Goal: Transaction & Acquisition: Purchase product/service

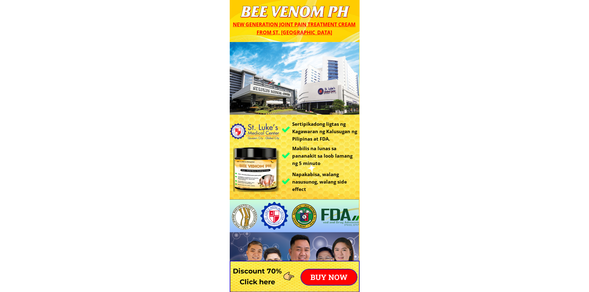
type input "Larry bongar"
type input "09071075862"
type input "Papallasen Burgos pangasinan"
click at [325, 278] on p "BUY NOW" at bounding box center [329, 277] width 56 height 15
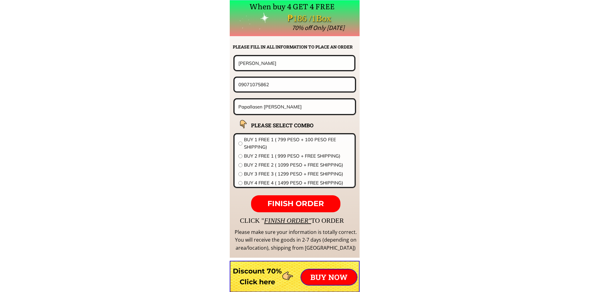
scroll to position [4852, 0]
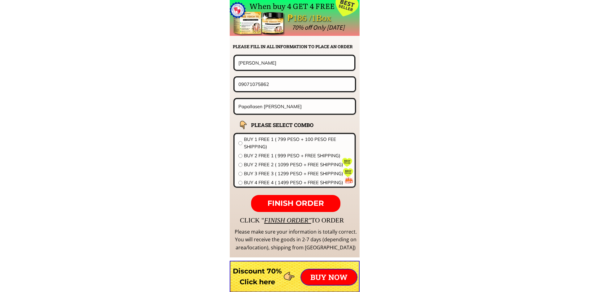
drag, startPoint x: 134, startPoint y: 58, endPoint x: 102, endPoint y: 57, distance: 31.9
paste input "Didik Garciso"
paste input "text"
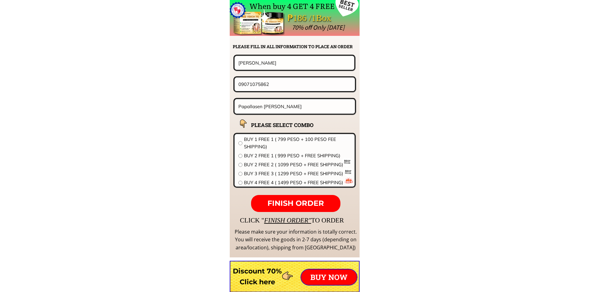
type input "Didik Garciso"
click at [291, 93] on form "FINISH ORDER Didik Garciso 09071075862 Papallasen Burgos pangasinan BEE VENOM S…" at bounding box center [256, 133] width 200 height 157
click at [291, 88] on input "09071075862" at bounding box center [295, 84] width 116 height 13
paste input "67-726-708"
click at [263, 86] on input "0967-726-7082" at bounding box center [295, 84] width 116 height 13
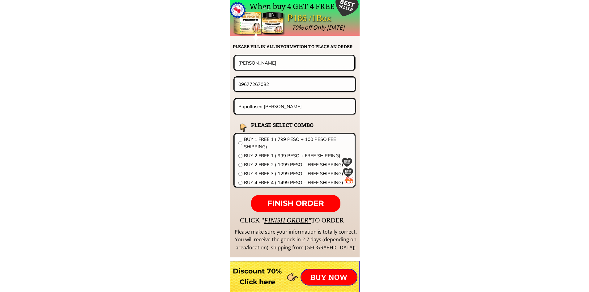
type input "09677267082"
click at [315, 111] on input "Papallasen Burgos pangasinan" at bounding box center [295, 106] width 116 height 15
paste input "Brgy.Cag Olango Calbayog city western Samar"
type input "Brgy.Cag Olango Calbayog city western Samar"
click at [275, 146] on span "BUY 1 FREE 1 ( 799 PESO + 100 PESO FEE SHIPPING)" at bounding box center [297, 143] width 107 height 15
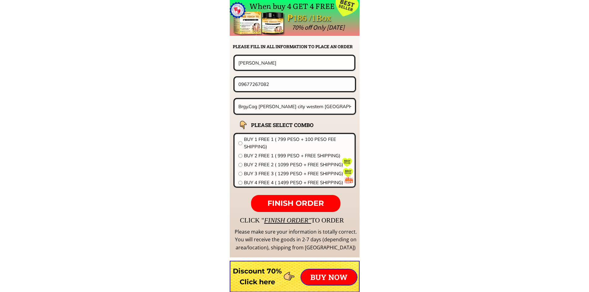
radio input "true"
click at [302, 200] on span "FINISH ORDER" at bounding box center [295, 203] width 57 height 9
drag, startPoint x: 279, startPoint y: 84, endPoint x: 113, endPoint y: 84, distance: 166.0
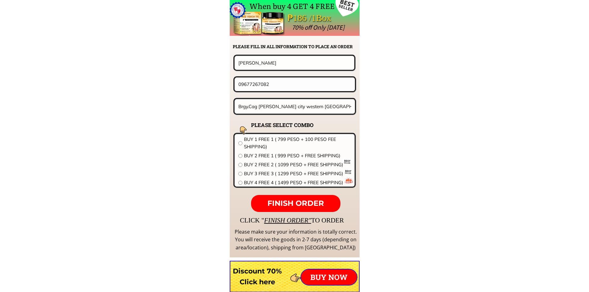
paste input "351021293"
type input "09351021293"
drag, startPoint x: 286, startPoint y: 65, endPoint x: 98, endPoint y: 79, distance: 188.6
paste input "Pia Eleria"
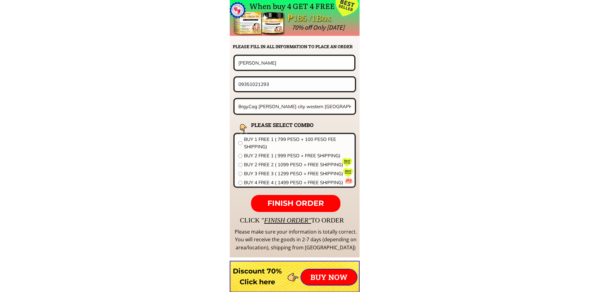
type input "Pia Eleria"
click at [284, 112] on input "Brgy.Cag Olango Calbayog city western Samar" at bounding box center [295, 106] width 116 height 15
paste input "lock 21 lot 5-A ipil st . Laa"
type input "Block 21 lot 5-A ipil st . Laa"
click at [254, 186] on span "BUY 4 FREE 4 ( 1499 PESO + FREE SHIPPING)" at bounding box center [297, 182] width 107 height 7
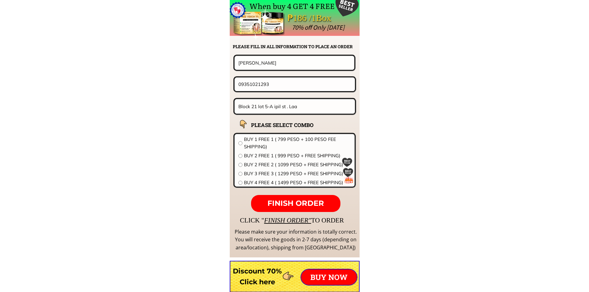
radio input "true"
click at [260, 183] on span "BUY 4 FREE 4 ( 1499 PESO + FREE SHIPPING)" at bounding box center [297, 182] width 107 height 7
click at [278, 200] on span "FINISH ORDER" at bounding box center [295, 203] width 57 height 9
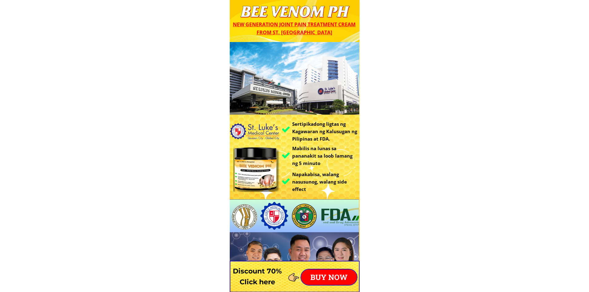
click at [327, 276] on p "BUY NOW" at bounding box center [329, 277] width 56 height 15
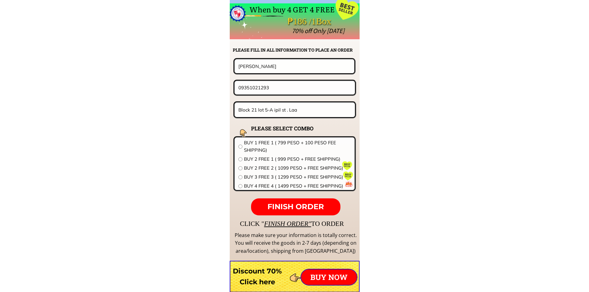
scroll to position [4852, 0]
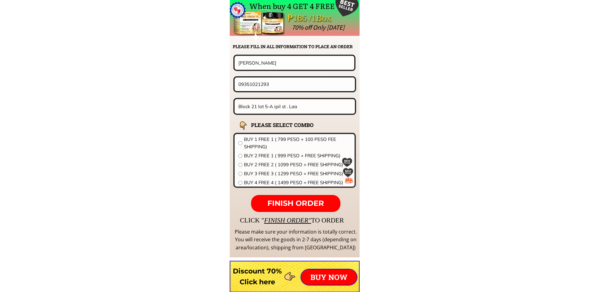
drag, startPoint x: 228, startPoint y: 64, endPoint x: 143, endPoint y: 70, distance: 84.6
paste input "Ester Carandang"
type input "Ester Carandang"
click button "submit" at bounding box center [0, 0] width 0 height 0
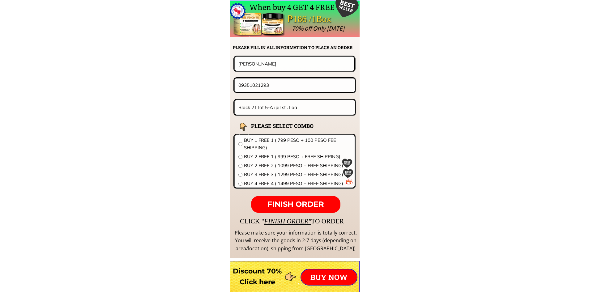
scroll to position [4852, 0]
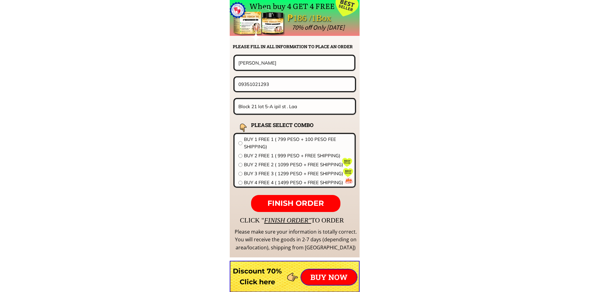
drag, startPoint x: 258, startPoint y: 62, endPoint x: 163, endPoint y: 70, distance: 95.2
paste input "[PERSON_NAME]"
type input "[PERSON_NAME]"
click at [288, 82] on input "09351021293" at bounding box center [295, 84] width 116 height 13
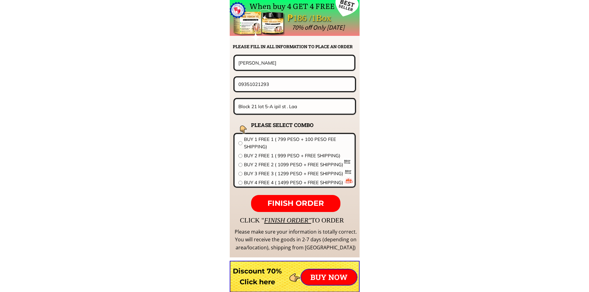
paste input "68-867-1949")"
type input "09688671949"
click at [279, 112] on input "Block 21 lot 5-A ipil st . Laa" at bounding box center [295, 106] width 116 height 15
paste input "62 Caimeto St basak San Nicolas Cebu City"
type input "62 Caimeto St basak San Nicolas Cebu City"
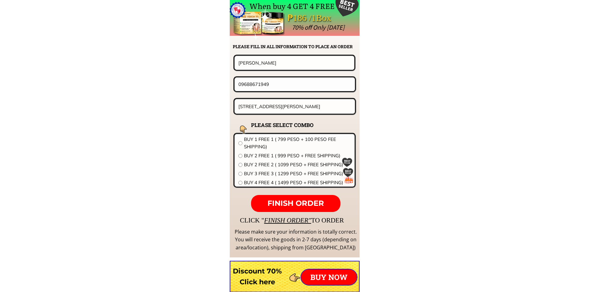
click at [253, 153] on span "BUY 2 FREE 1 ( 999 PESO + FREE SHIPPING)" at bounding box center [297, 155] width 107 height 7
radio input "true"
click at [293, 207] on span "FINISH ORDER" at bounding box center [295, 203] width 57 height 9
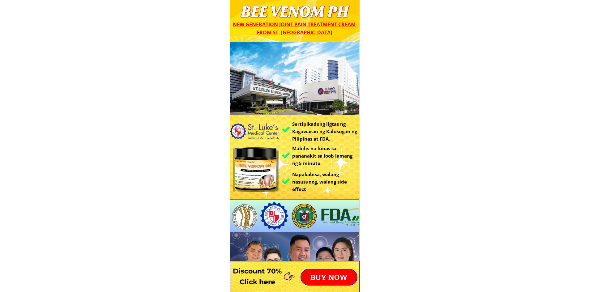
click at [327, 280] on p "BUY NOW" at bounding box center [329, 277] width 56 height 15
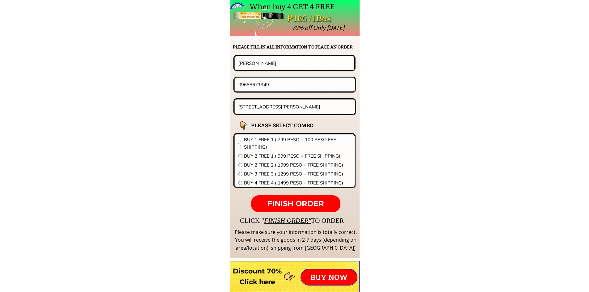
scroll to position [4852, 0]
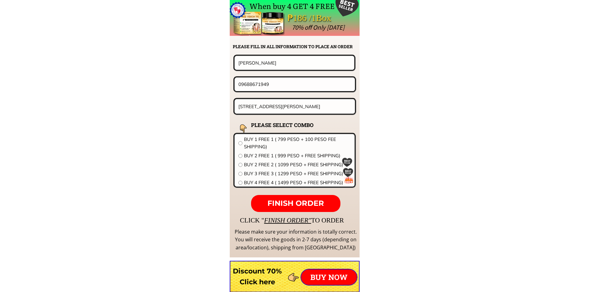
drag, startPoint x: 241, startPoint y: 85, endPoint x: 230, endPoint y: 93, distance: 14.0
paste input "496653163"
type input "09496653163"
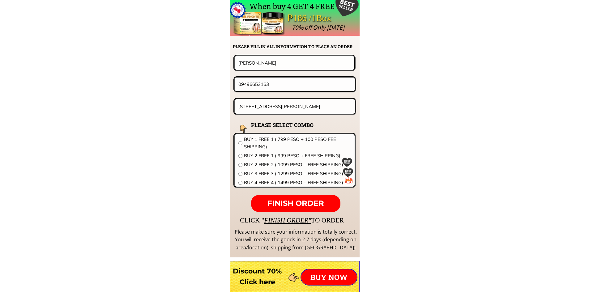
paste input "Maria Lou Lanzuela"
paste input "ichael P"
type input "[PERSON_NAME]"
click at [287, 92] on div "09496653163" at bounding box center [294, 84] width 123 height 16
drag, startPoint x: 289, startPoint y: 87, endPoint x: 135, endPoint y: 95, distance: 154.5
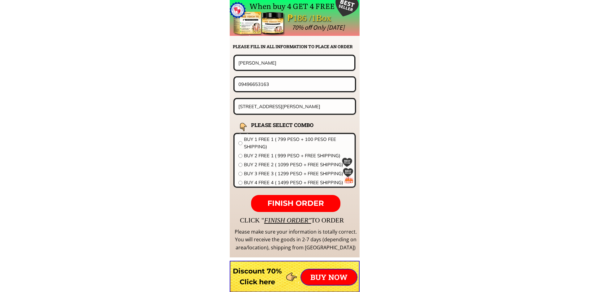
click at [270, 108] on input "62 Caimeto St basak San Nicolas Cebu City" at bounding box center [295, 106] width 116 height 15
paste input "Zone 3,[GEOGRAPHIC_DATA], [GEOGRAPHIC_DATA], [GEOGRAPHIC_DATA], [GEOGRAPHIC_DAT…"
type input "Zone 3,[GEOGRAPHIC_DATA], [GEOGRAPHIC_DATA], [GEOGRAPHIC_DATA], [GEOGRAPHIC_DAT…"
click at [250, 155] on span "BUY 2 FREE 1 ( 999 PESO + FREE SHIPPING)" at bounding box center [297, 155] width 107 height 7
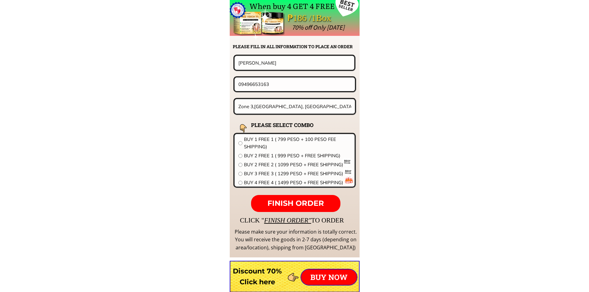
radio input "true"
click at [306, 198] on p "FINISH ORDER" at bounding box center [295, 203] width 89 height 17
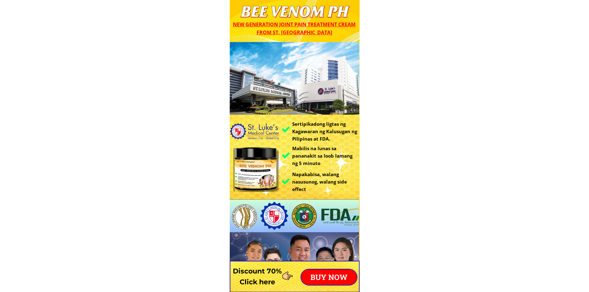
click at [340, 278] on p "BUY NOW" at bounding box center [329, 277] width 56 height 15
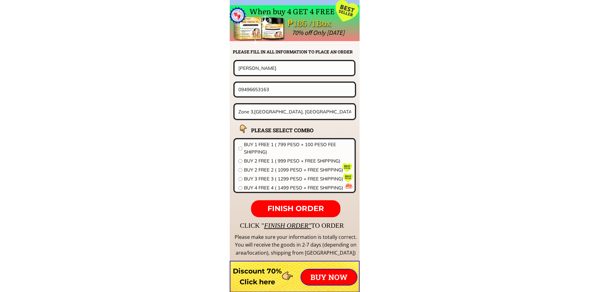
scroll to position [4852, 0]
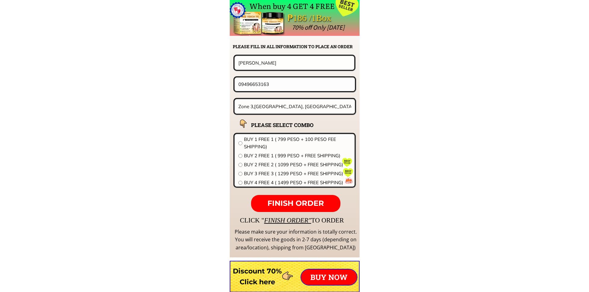
drag, startPoint x: 166, startPoint y: 86, endPoint x: 153, endPoint y: 92, distance: 14.8
paste input "1829861811"
type input "091829861811"
drag, startPoint x: 287, startPoint y: 65, endPoint x: 107, endPoint y: 75, distance: 180.3
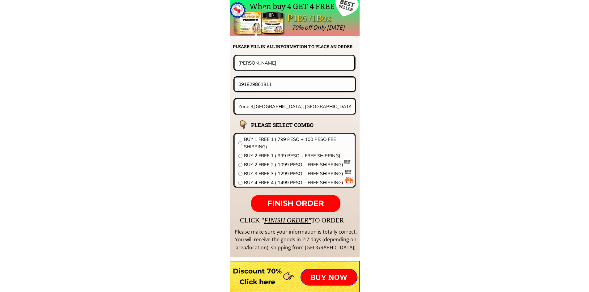
paste input "[PERSON_NAME] F [PERSON_NAME]"
type input "[PERSON_NAME] F [PERSON_NAME]"
click at [270, 105] on input "Zone 3,[GEOGRAPHIC_DATA], [GEOGRAPHIC_DATA], [GEOGRAPHIC_DATA], [GEOGRAPHIC_DAT…" at bounding box center [295, 106] width 116 height 15
paste input "B8A UP EMPLOYEES VILLAGE [GEOGRAPHIC_DATA] [GEOGRAPHIC_DATA]"
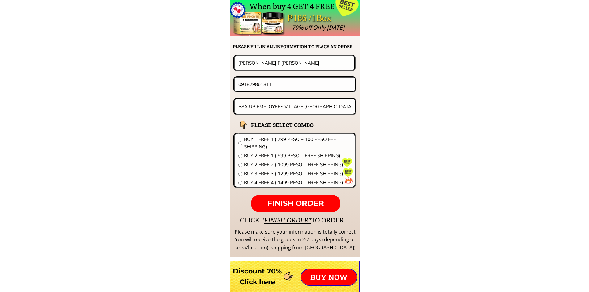
scroll to position [0, 4]
type input "B8A UP EMPLOYEES VILLAGE [GEOGRAPHIC_DATA] [GEOGRAPHIC_DATA]"
click at [273, 165] on span "BUY 2 FREE 2 ( 1099 PESO + FREE SHIPPING)" at bounding box center [297, 164] width 107 height 7
radio input "true"
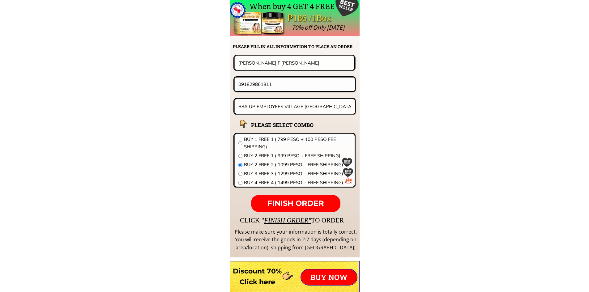
click at [296, 200] on span "FINISH ORDER" at bounding box center [295, 203] width 57 height 9
type input "09182986181"
click at [310, 196] on p "FINISH ORDER" at bounding box center [295, 203] width 89 height 17
